Goal: Transaction & Acquisition: Purchase product/service

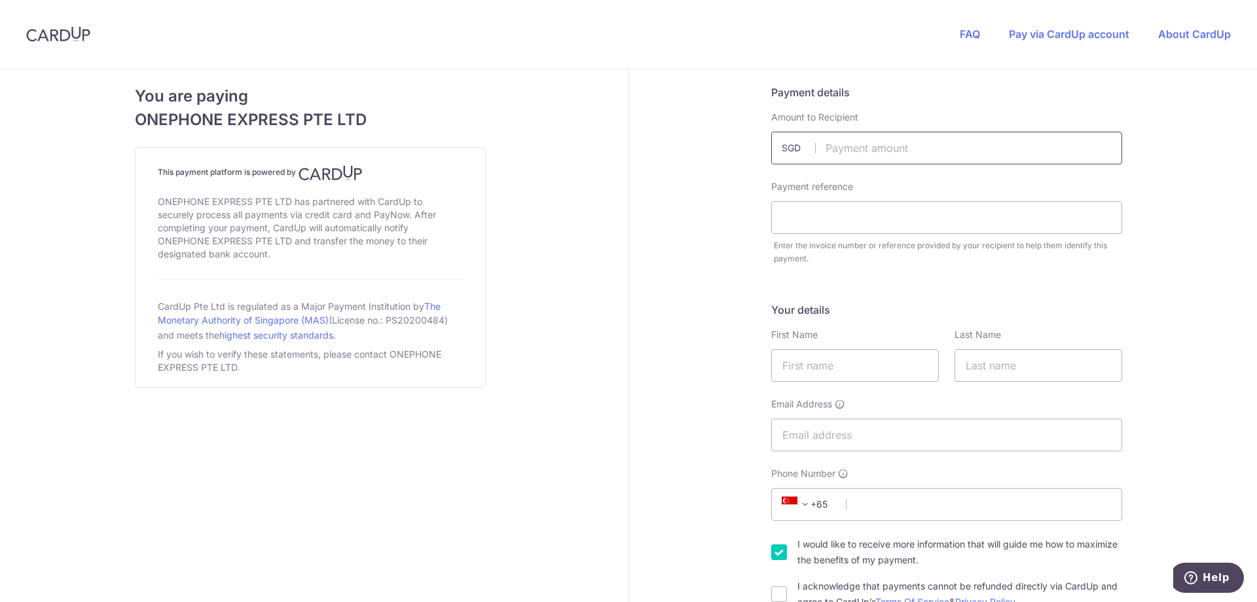
click at [852, 153] on input "text" at bounding box center [946, 148] width 351 height 33
type input "2143.00"
drag, startPoint x: 740, startPoint y: 165, endPoint x: 740, endPoint y: 172, distance: 7.2
click at [833, 216] on input "text" at bounding box center [946, 217] width 351 height 33
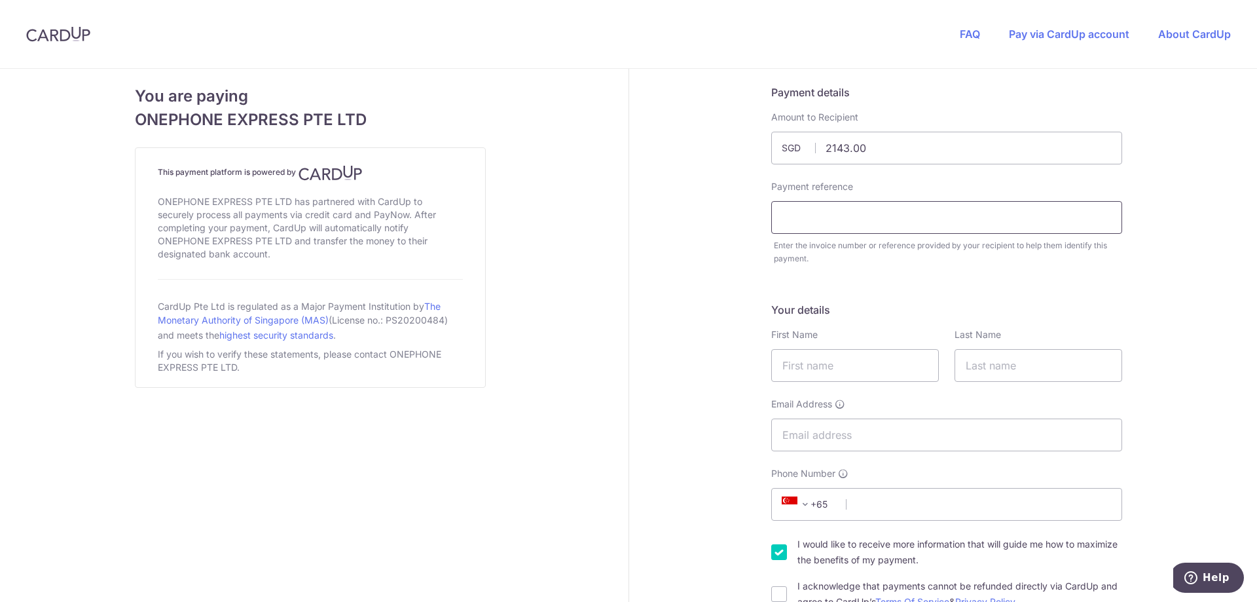
paste input "Order #35489"
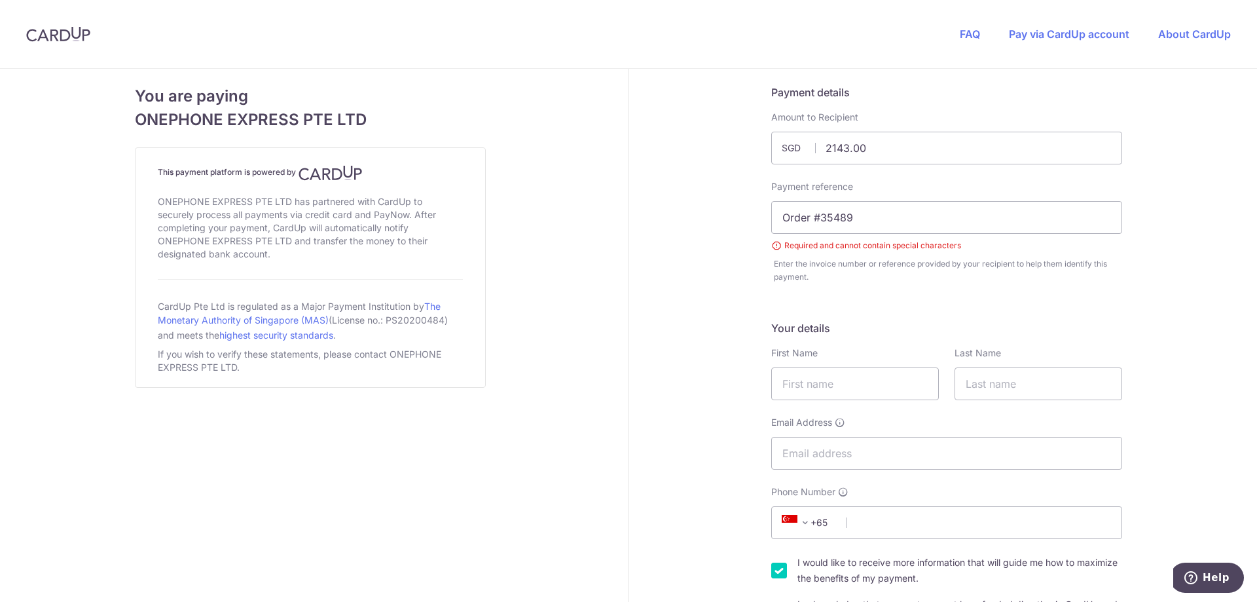
drag, startPoint x: 817, startPoint y: 217, endPoint x: 760, endPoint y: 217, distance: 56.9
click at [763, 217] on div "Payment reference Order #35489 Required and cannot contain special characters E…" at bounding box center [946, 231] width 367 height 103
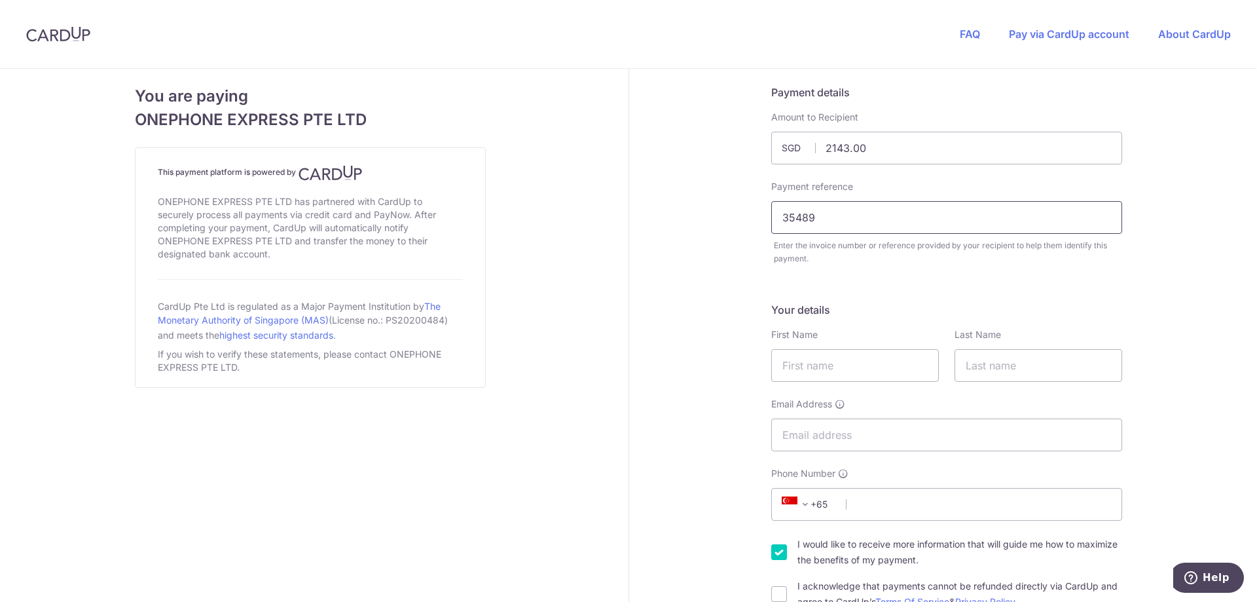
type input "35489"
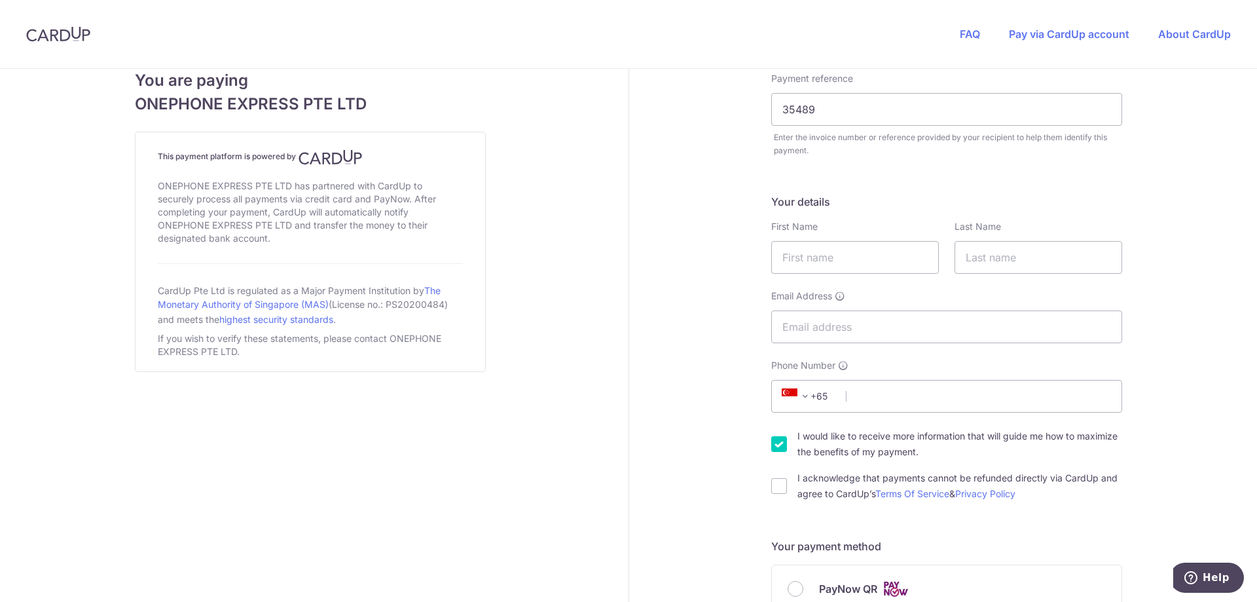
scroll to position [131, 0]
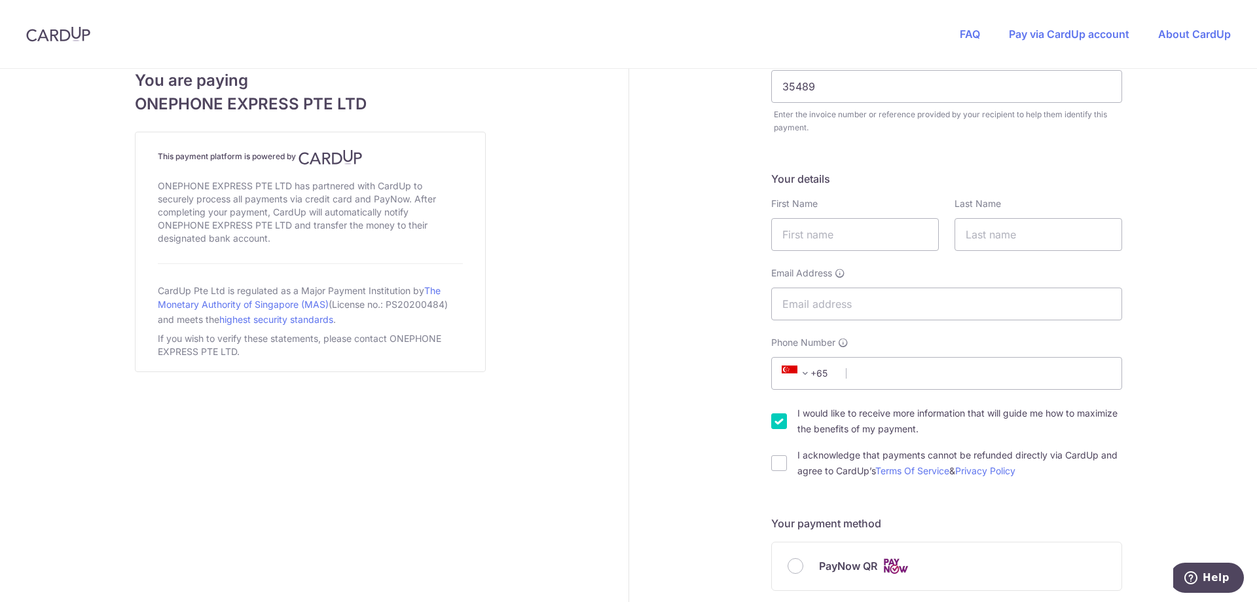
click at [776, 420] on input "I would like to receive more information that will guide me how to maximize the…" at bounding box center [779, 421] width 16 height 16
checkbox input "false"
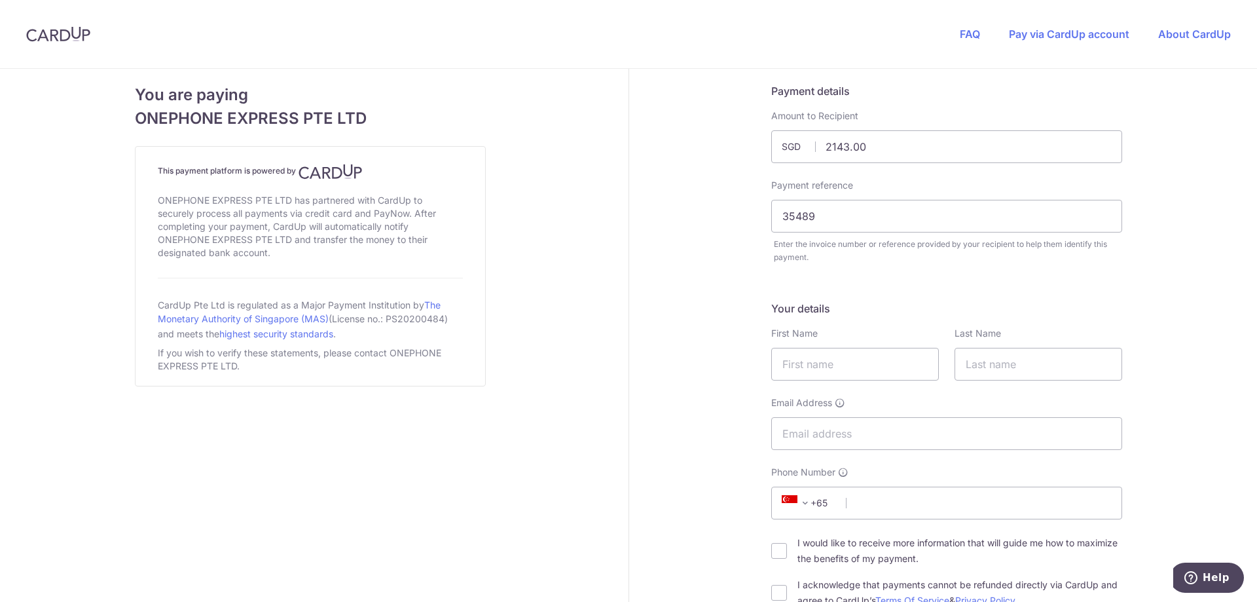
scroll to position [0, 0]
click at [827, 356] on input "text" at bounding box center [855, 365] width 168 height 33
type input "[PERSON_NAME]"
type input "Soh"
type input "[EMAIL_ADDRESS][DOMAIN_NAME]"
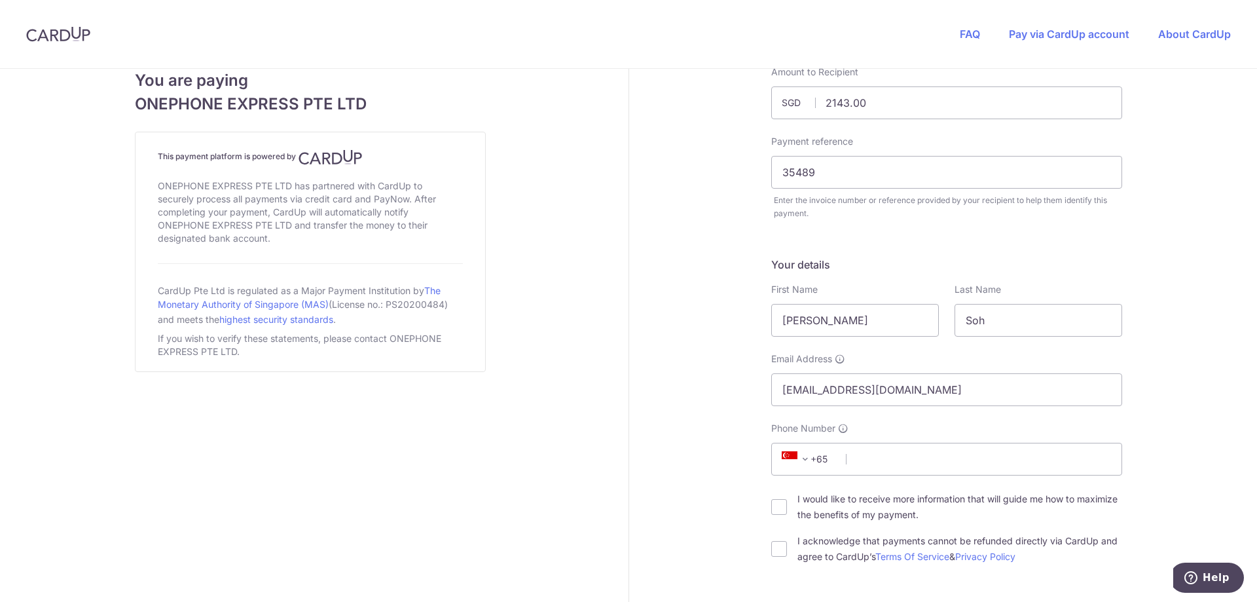
scroll to position [65, 0]
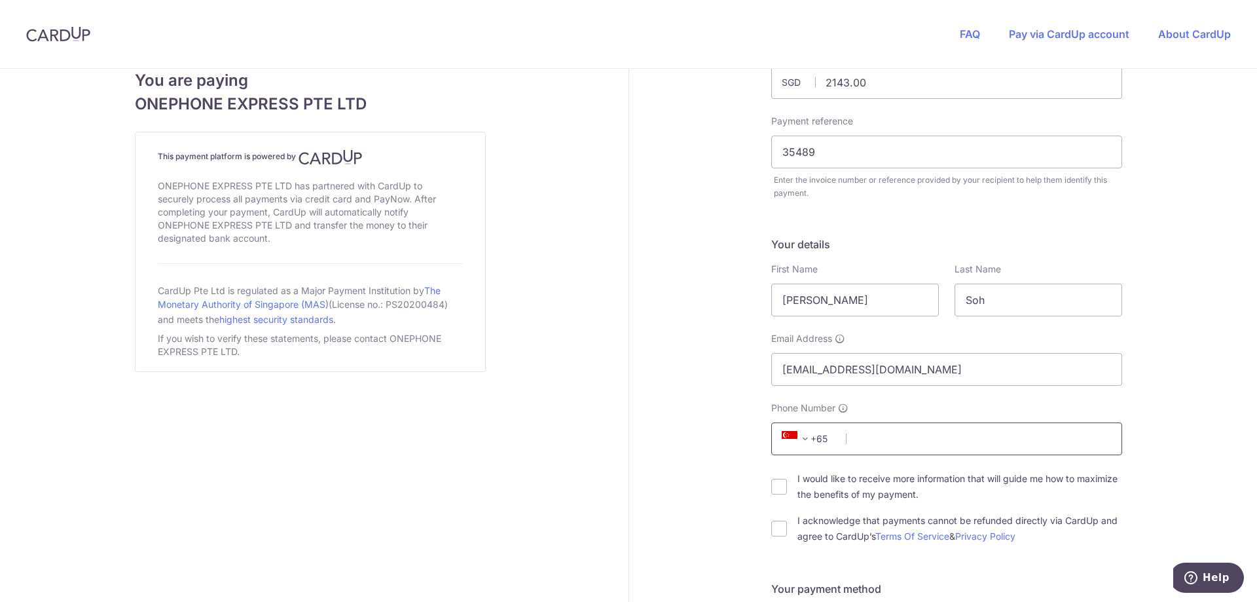
click at [895, 438] on input "Phone Number" at bounding box center [946, 438] width 351 height 33
type input "98241171"
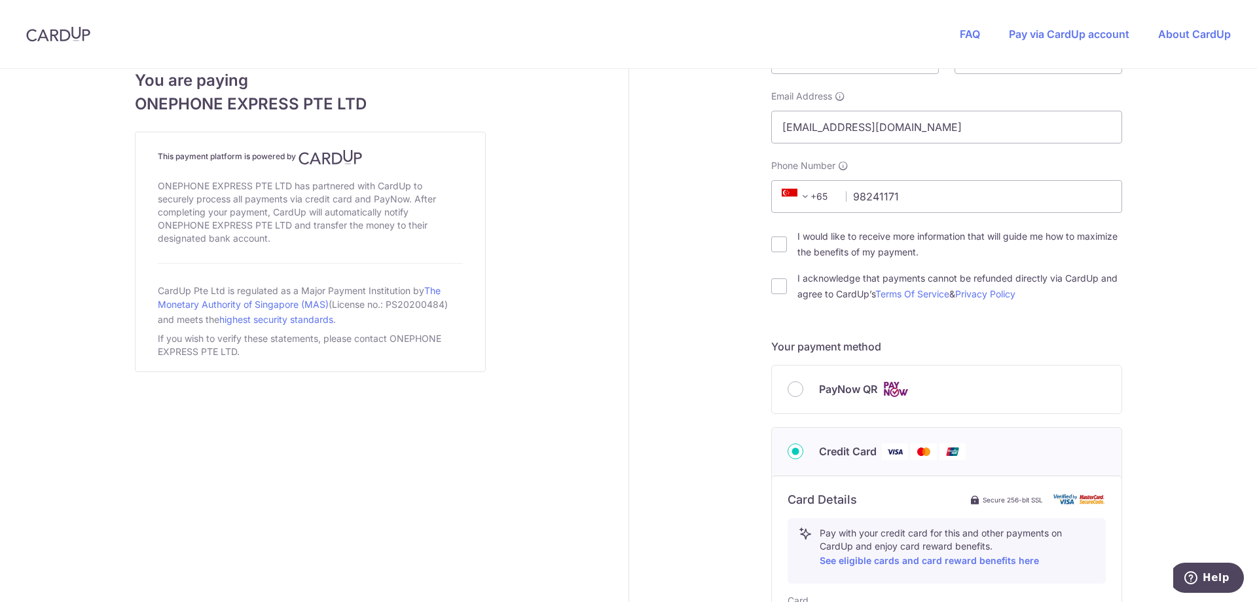
scroll to position [327, 0]
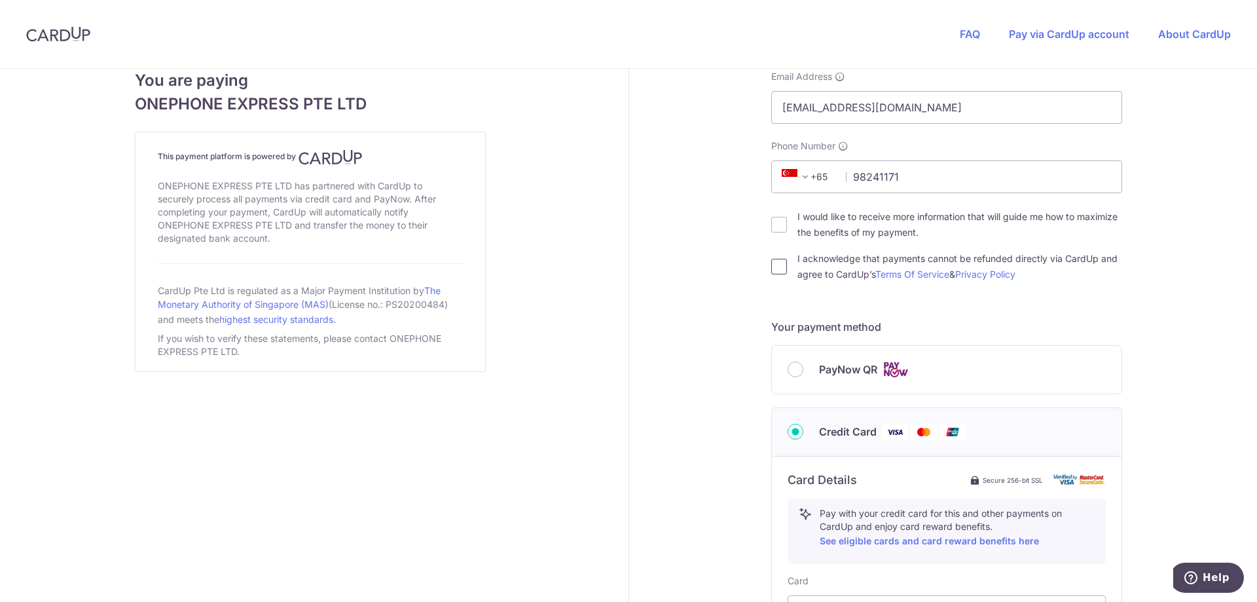
click at [773, 264] on input "I acknowledge that payments cannot be refunded directly via CardUp and agree to…" at bounding box center [779, 267] width 16 height 16
checkbox input "true"
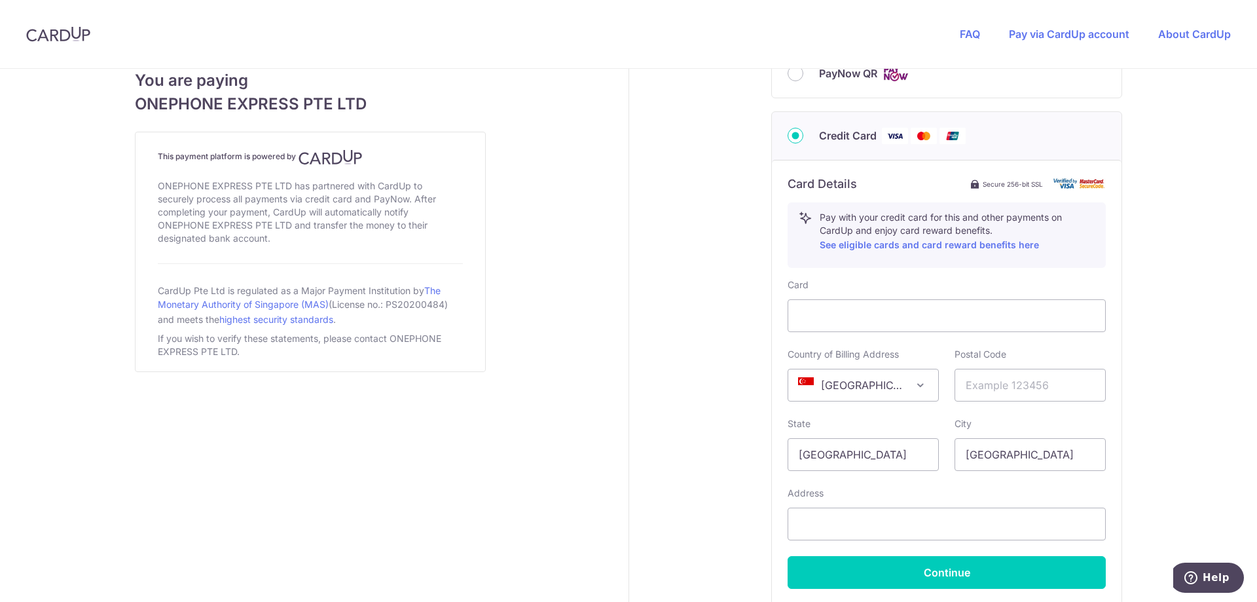
scroll to position [655, 0]
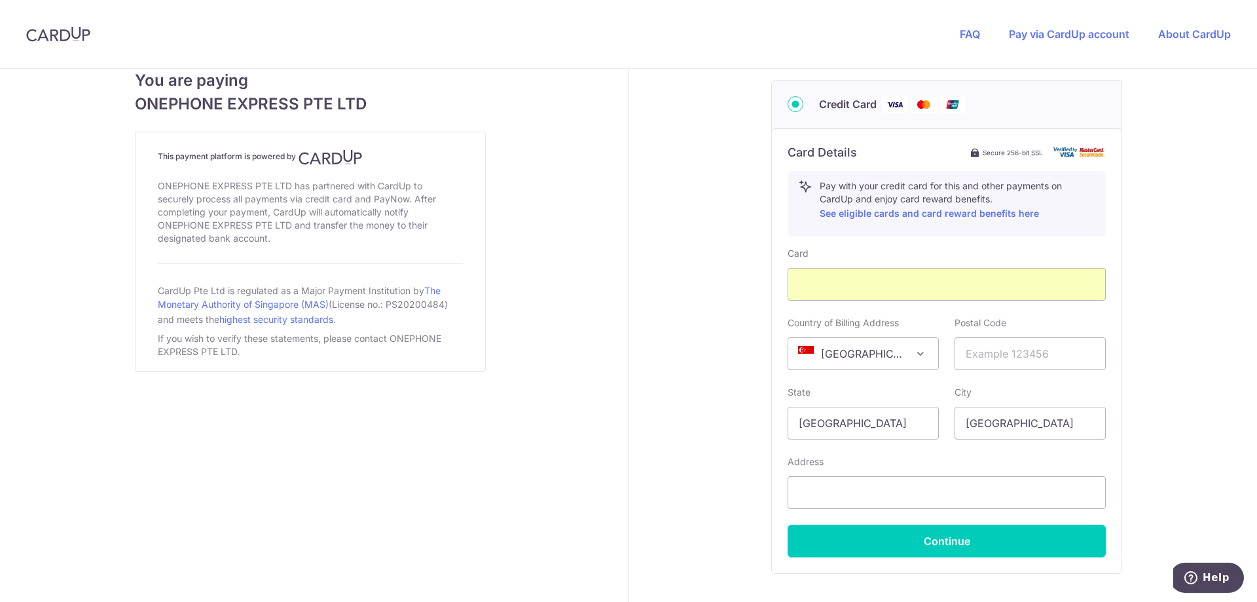
click at [725, 316] on div "Payment details Amount to Recipient 2143.00 SGD Payment reference 35489 Require…" at bounding box center [947, 49] width 636 height 1271
click at [991, 354] on input "text" at bounding box center [1029, 353] width 151 height 33
type input "609966"
click at [638, 394] on div "Payment details Amount to Recipient 2143.00 SGD Payment reference 35489 Require…" at bounding box center [947, 49] width 636 height 1271
click at [867, 478] on input "text" at bounding box center [946, 492] width 318 height 33
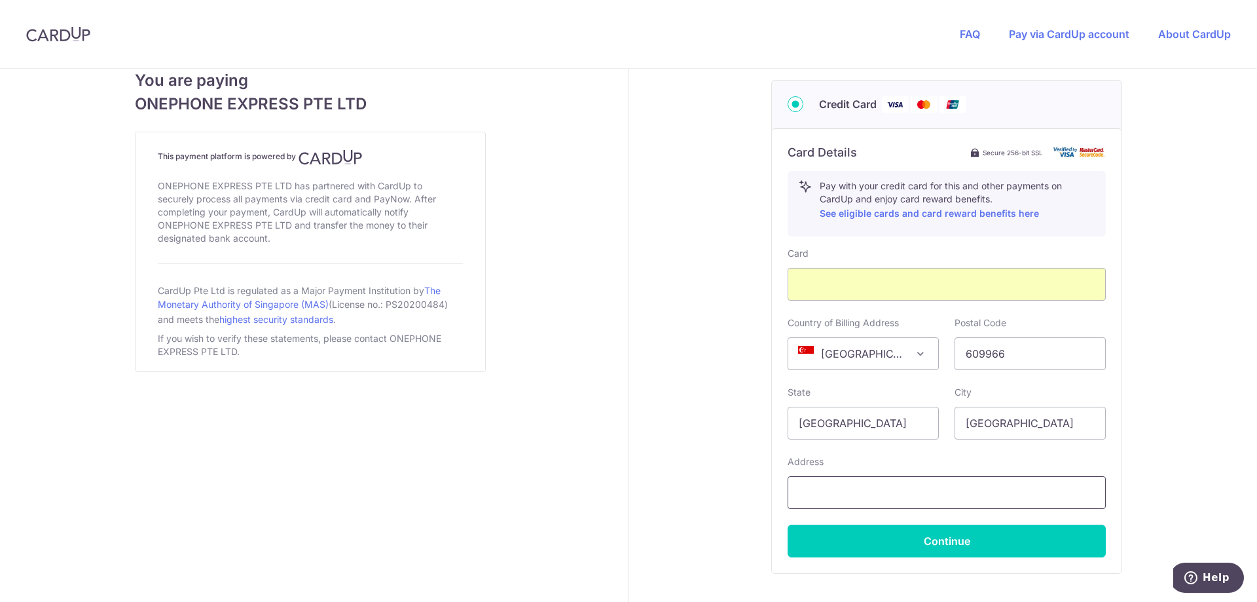
type input "[STREET_ADDRESS]"
click at [744, 460] on div "Payment details Amount to Recipient 2143.00 SGD Payment reference 35489 Require…" at bounding box center [947, 49] width 636 height 1271
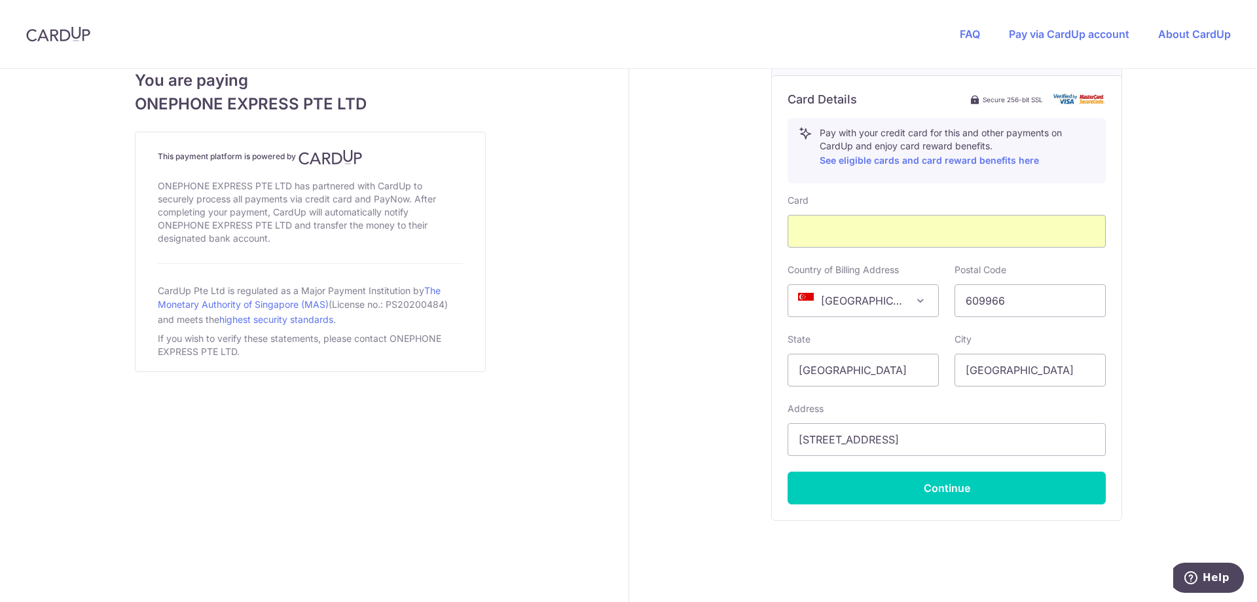
scroll to position [738, 0]
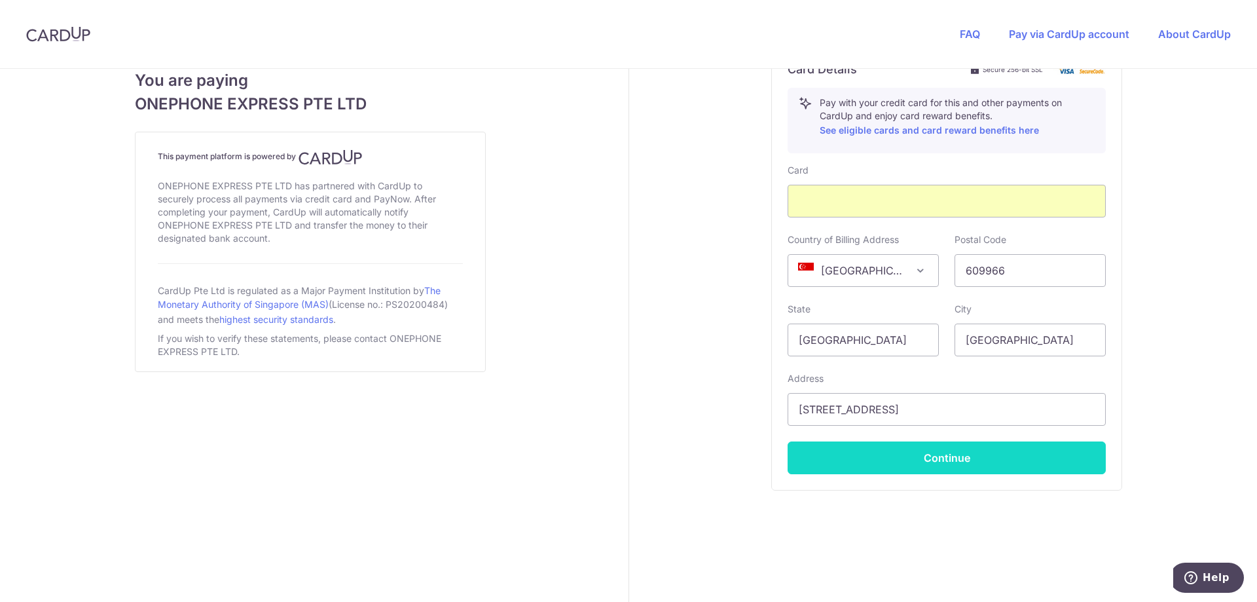
click at [932, 447] on button "Continue" at bounding box center [946, 457] width 318 height 33
type input "**** 0352"
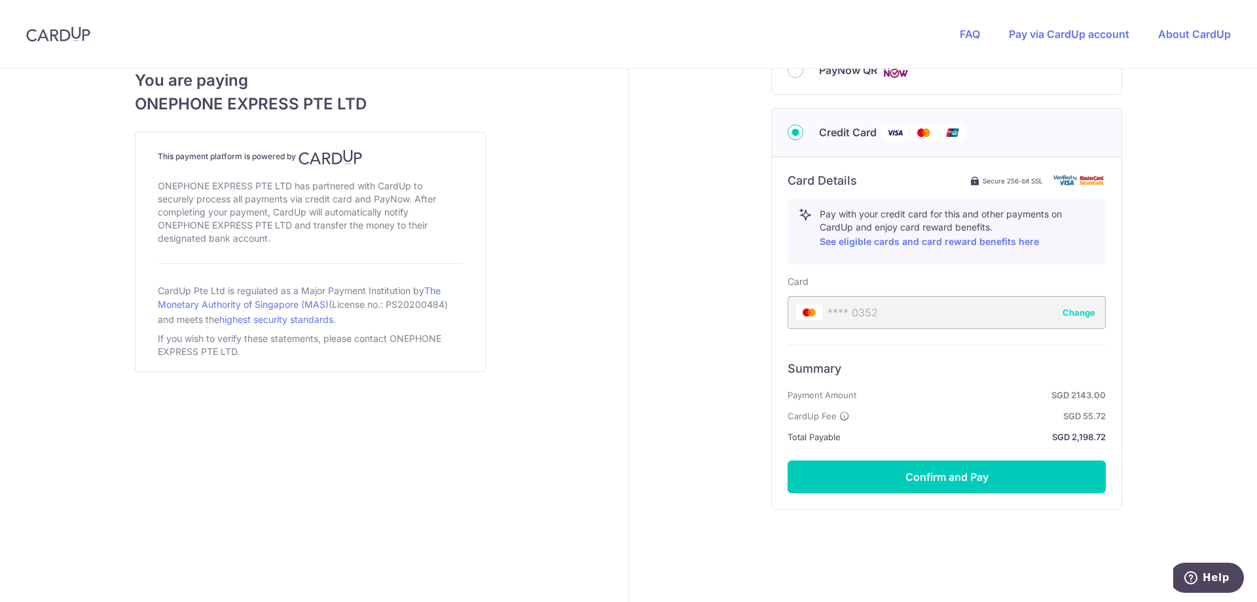
scroll to position [645, 0]
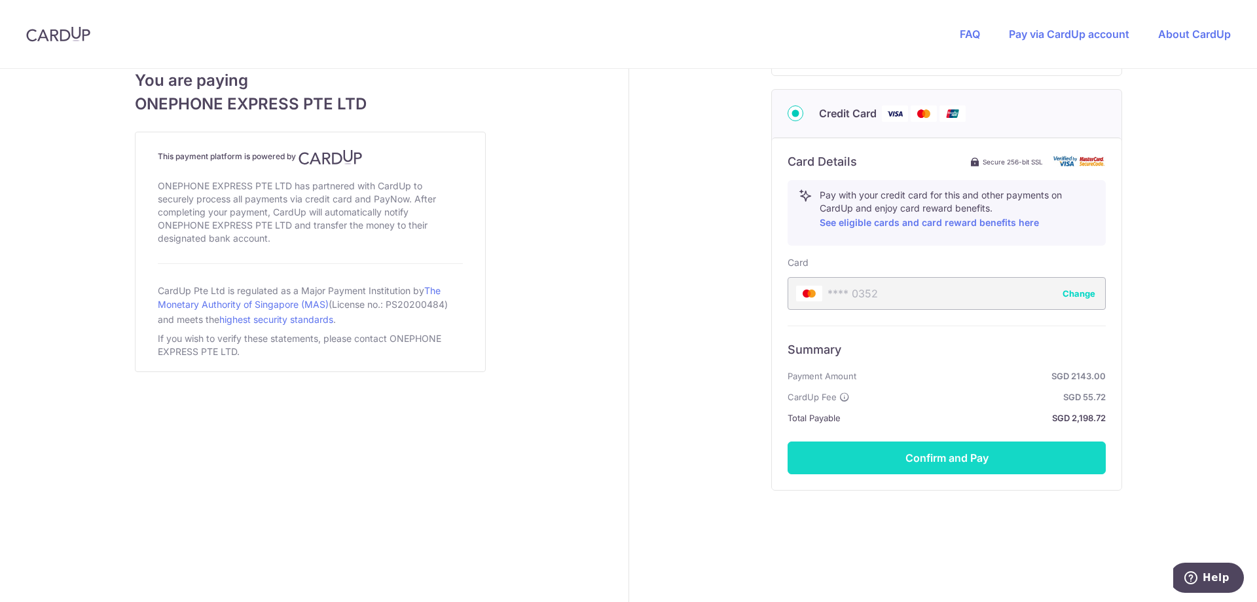
click at [947, 462] on button "Confirm and Pay" at bounding box center [946, 457] width 318 height 33
